Goal: Task Accomplishment & Management: Use online tool/utility

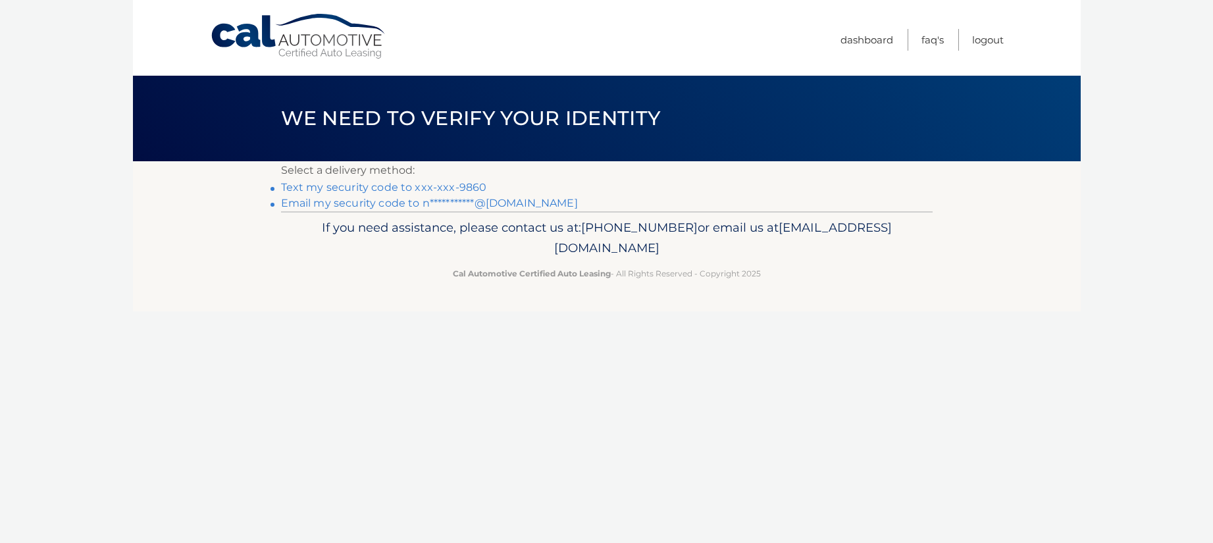
click at [388, 188] on link "Text my security code to xxx-xxx-9860" at bounding box center [384, 187] width 206 height 13
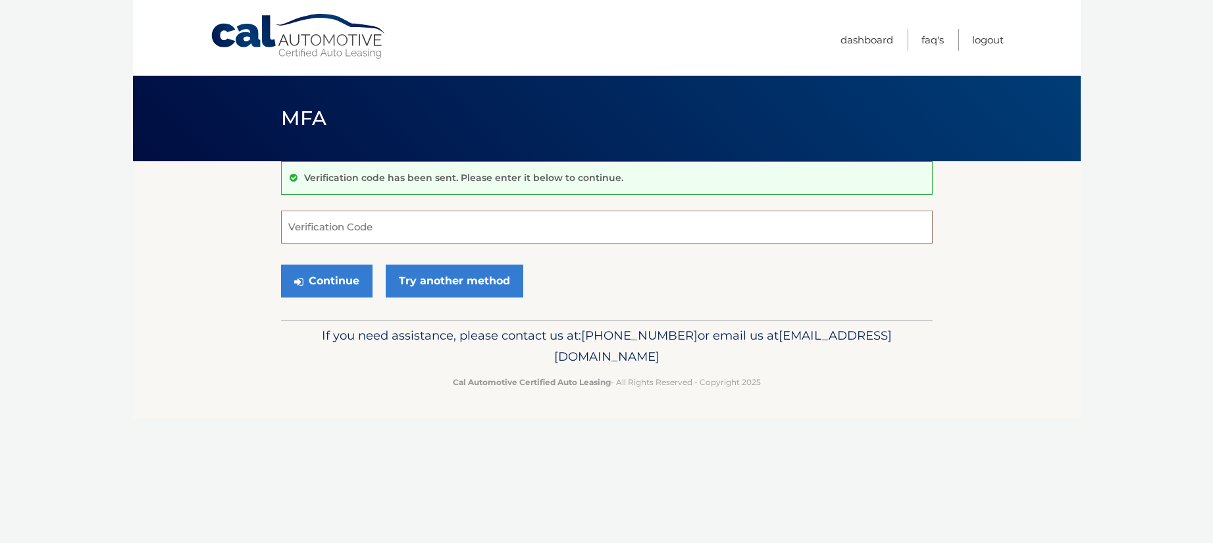
click at [381, 232] on input "Verification Code" at bounding box center [607, 227] width 652 height 33
type input "720296"
click at [281, 265] on button "Continue" at bounding box center [326, 281] width 91 height 33
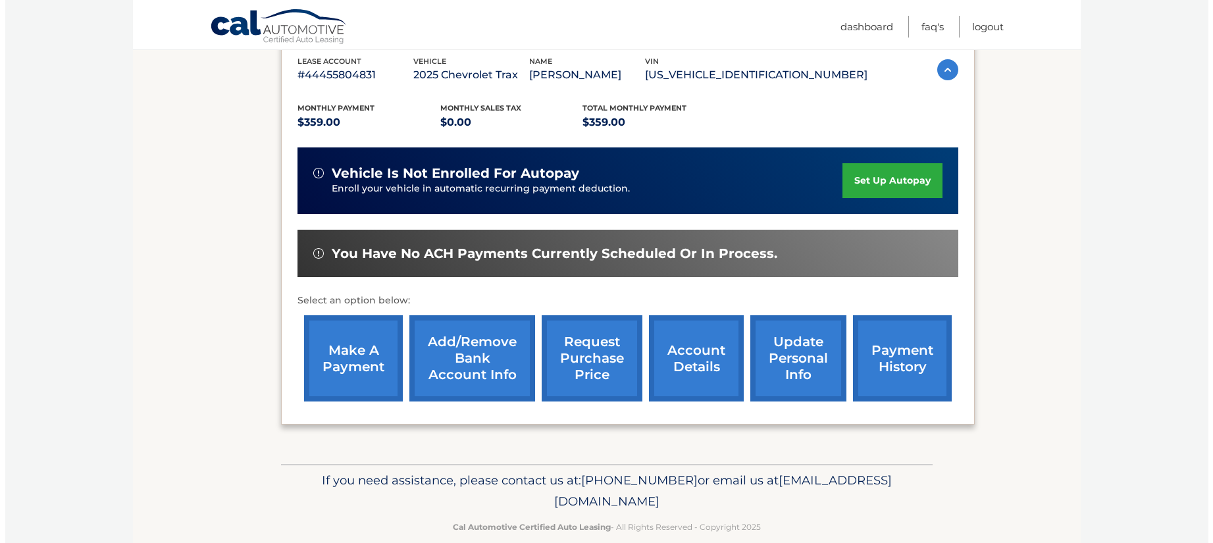
scroll to position [255, 0]
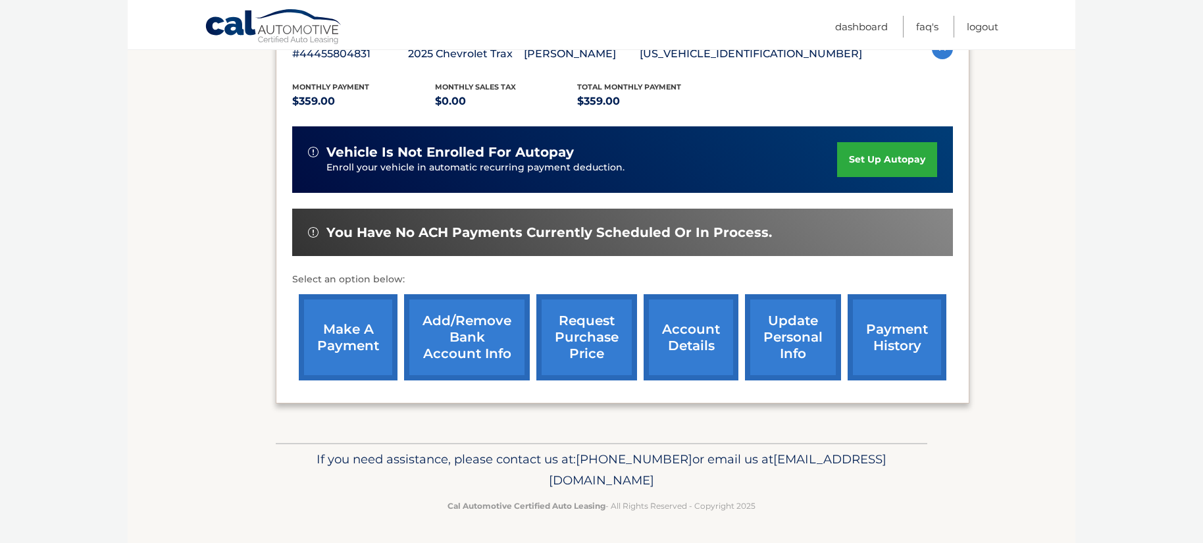
click at [559, 311] on link "request purchase price" at bounding box center [586, 337] width 101 height 86
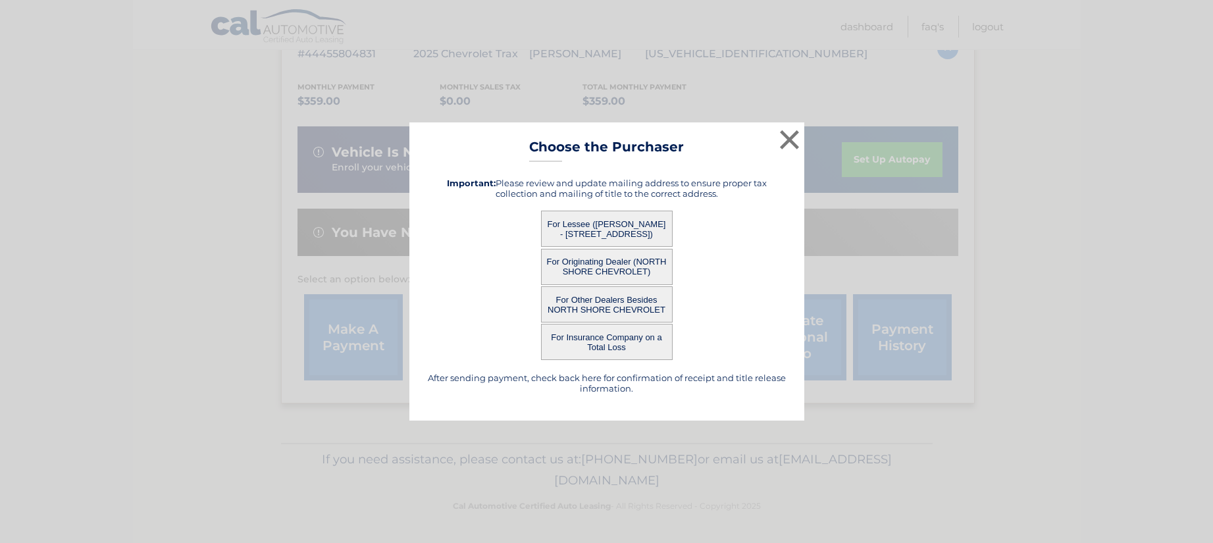
click at [617, 337] on button "For Insurance Company on a Total Loss" at bounding box center [607, 342] width 132 height 36
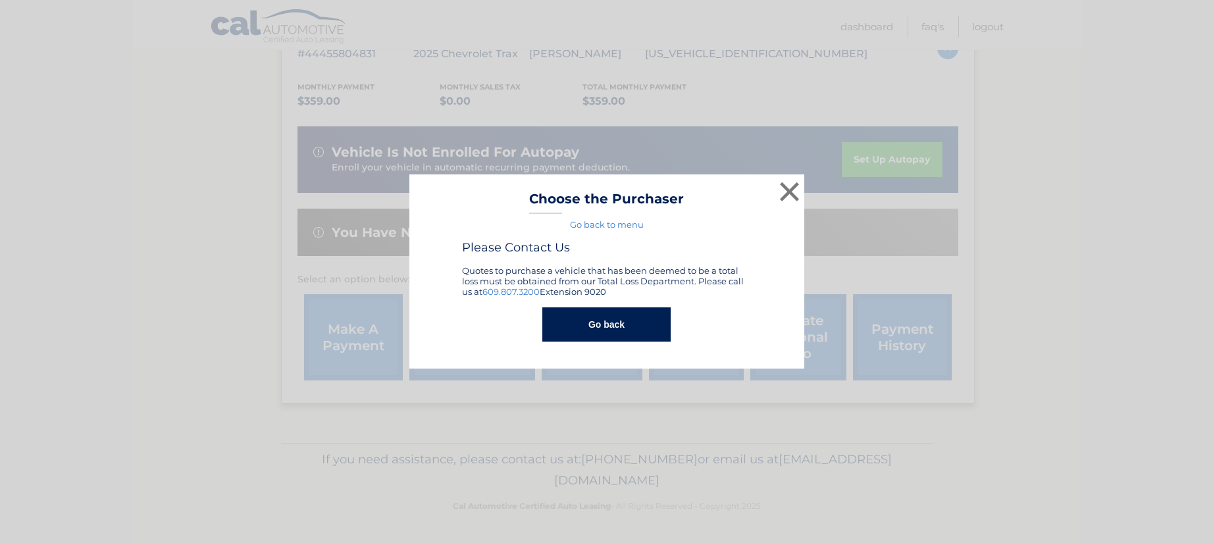
click at [604, 322] on button "Go back" at bounding box center [606, 324] width 128 height 34
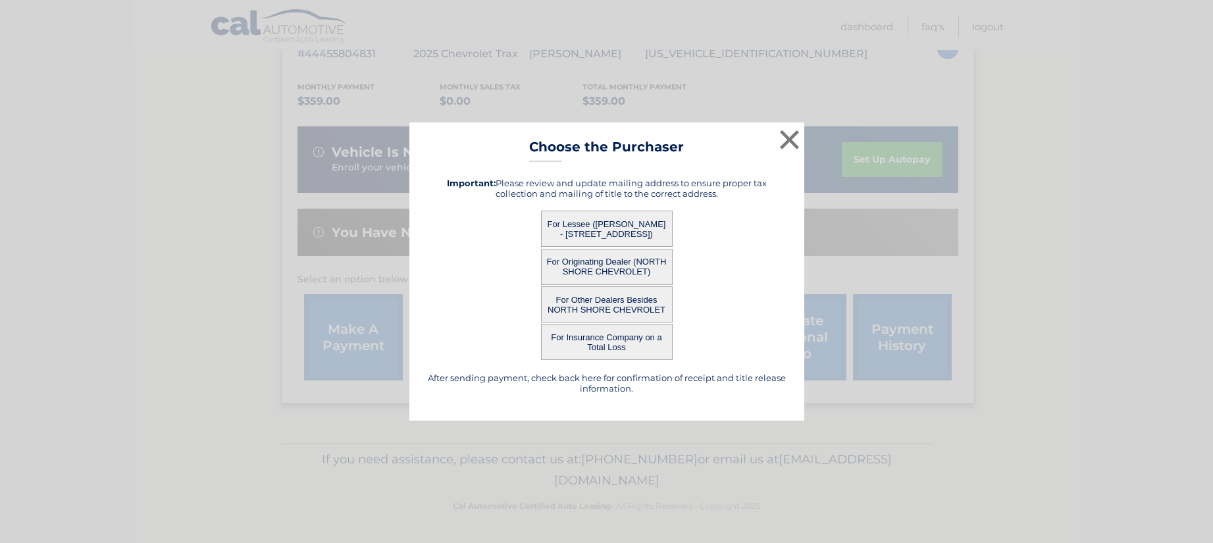
click at [610, 223] on button "For Lessee ([PERSON_NAME] - [STREET_ADDRESS])" at bounding box center [607, 229] width 132 height 36
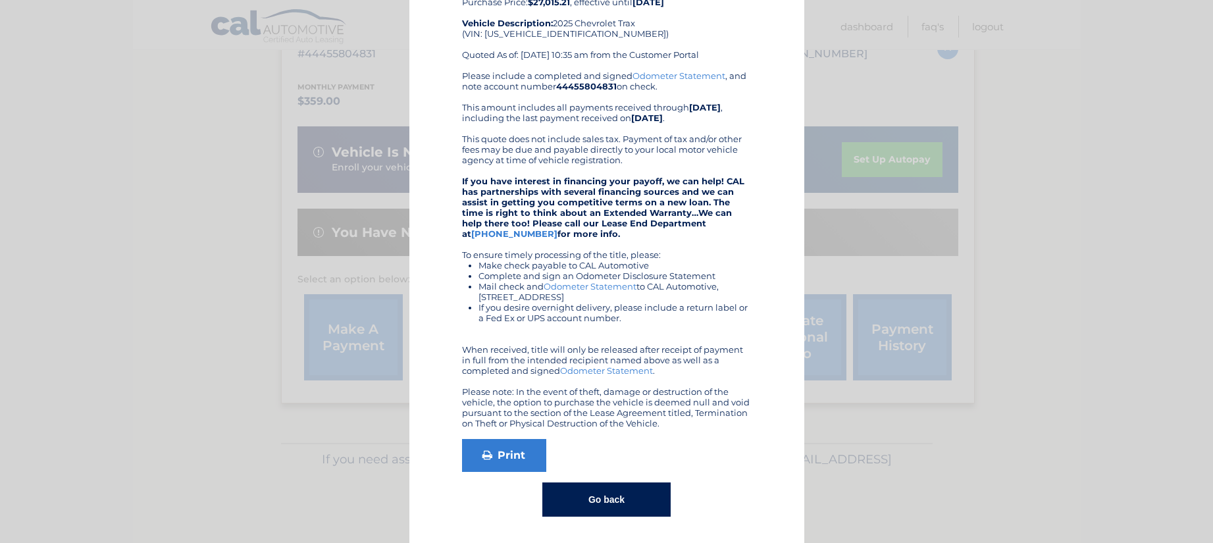
scroll to position [95, 0]
click at [498, 455] on link "Print" at bounding box center [504, 454] width 84 height 33
